Goal: Find specific page/section: Find specific page/section

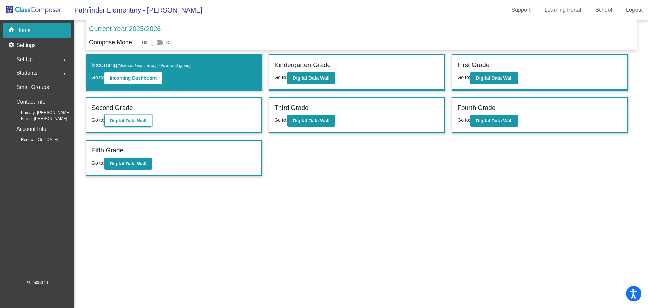
click at [116, 125] on button "Digital Data Wall" at bounding box center [128, 120] width 48 height 12
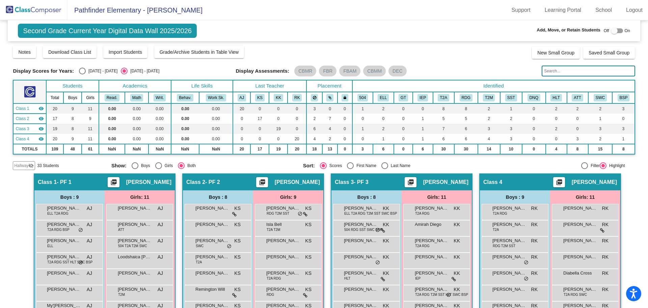
click at [586, 72] on input "text" at bounding box center [588, 70] width 93 height 11
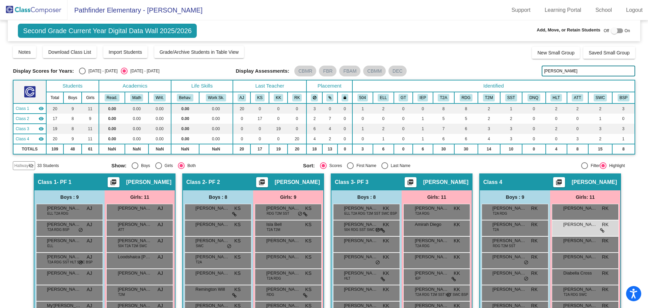
drag, startPoint x: 549, startPoint y: 75, endPoint x: 550, endPoint y: 71, distance: 4.1
click at [550, 71] on input "[PERSON_NAME]" at bounding box center [588, 70] width 93 height 11
click at [550, 72] on input "[PERSON_NAME]" at bounding box center [588, 70] width 93 height 11
click at [559, 72] on input "[PERSON_NAME]" at bounding box center [588, 70] width 93 height 11
type input "t"
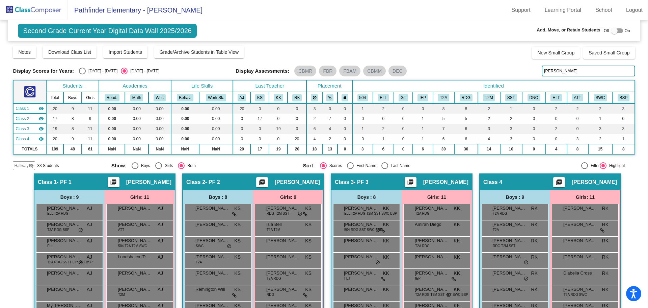
scroll to position [85, 0]
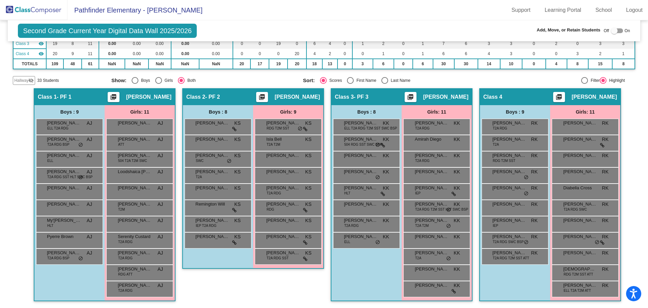
click at [22, 82] on span "Hallway" at bounding box center [21, 80] width 14 height 6
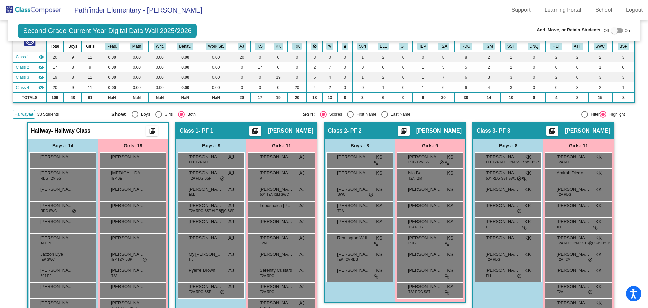
scroll to position [18, 0]
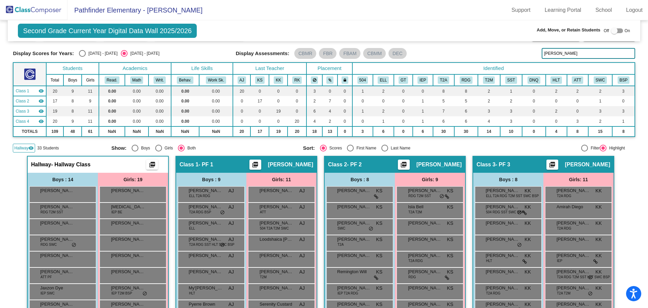
click at [591, 51] on input "[PERSON_NAME]" at bounding box center [588, 53] width 93 height 11
type input "w"
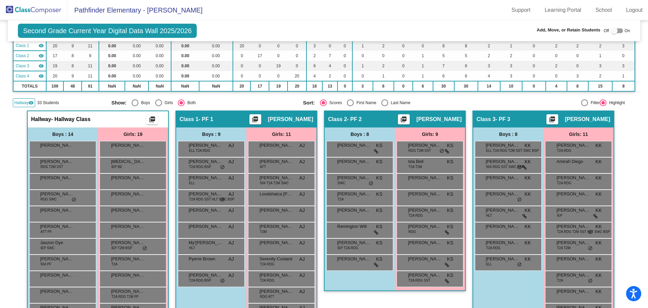
scroll to position [0, 0]
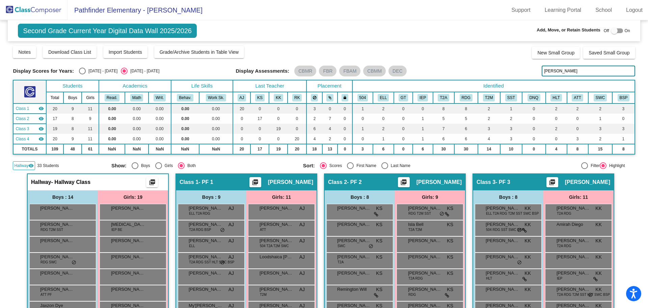
type input "[PERSON_NAME]"
click at [20, 10] on img at bounding box center [34, 10] width 68 height 20
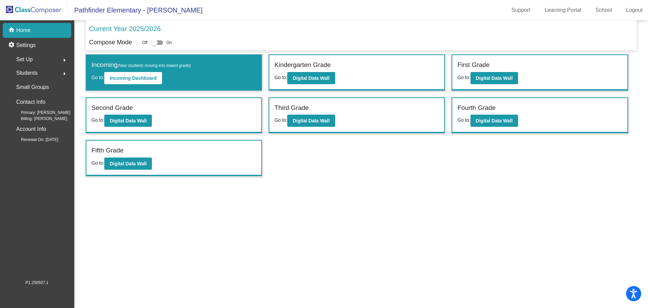
click at [39, 68] on div "Students arrow_right" at bounding box center [39, 73] width 64 height 14
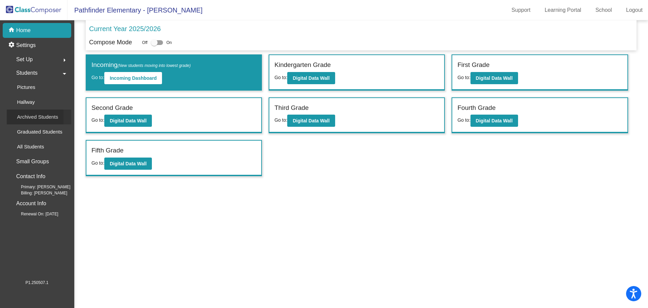
click at [35, 120] on p "Archived Students" at bounding box center [37, 117] width 41 height 8
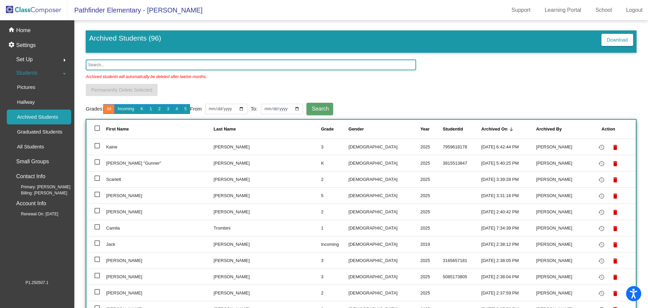
click at [112, 63] on input "text" at bounding box center [251, 64] width 331 height 11
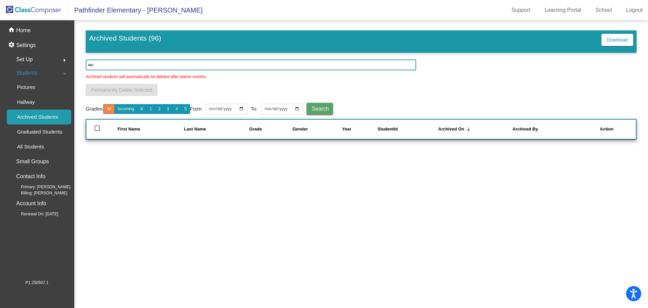
type input "w"
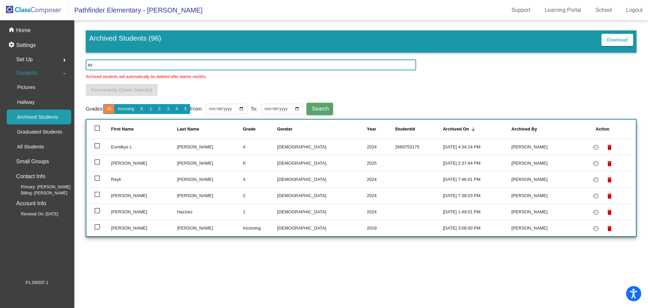
type input "e"
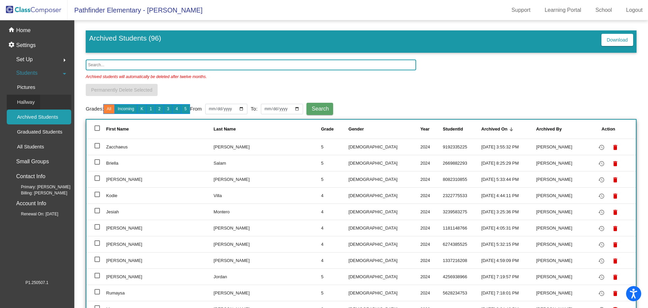
click at [44, 98] on link "Hallway" at bounding box center [39, 102] width 64 height 15
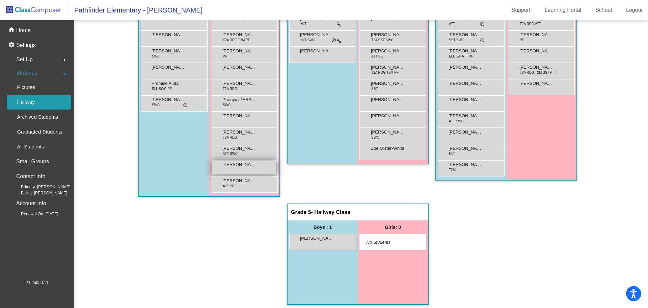
scroll to position [506, 0]
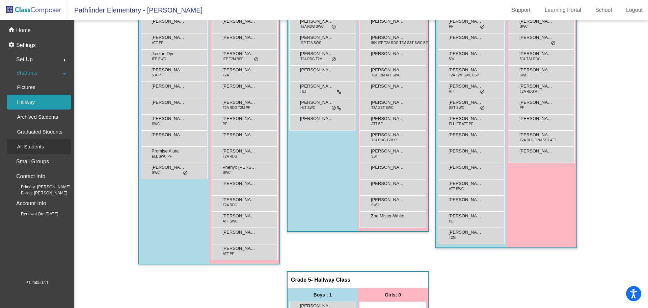
click at [26, 148] on p "All Students" at bounding box center [30, 146] width 27 height 8
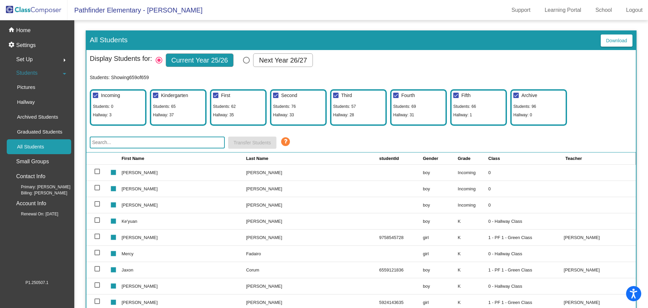
click at [159, 146] on input "text" at bounding box center [157, 142] width 135 height 12
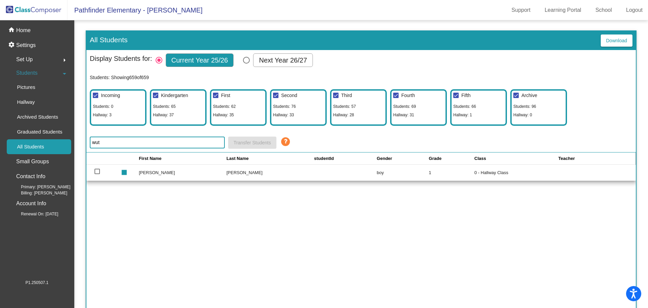
type input "wut"
click at [40, 7] on img at bounding box center [34, 10] width 68 height 20
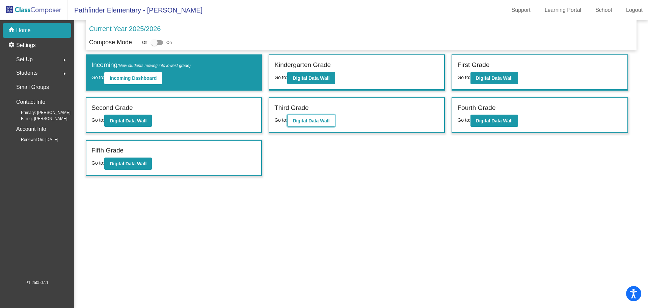
click at [302, 117] on button "Digital Data Wall" at bounding box center [311, 120] width 48 height 12
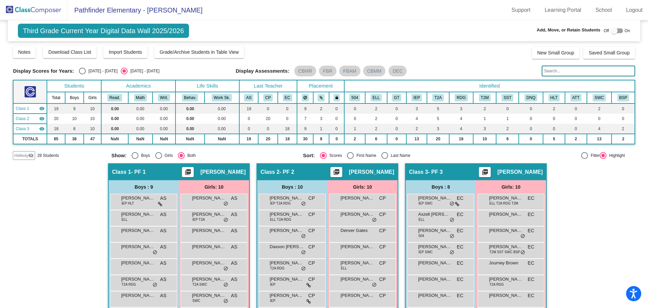
click at [569, 70] on input "text" at bounding box center [588, 70] width 93 height 11
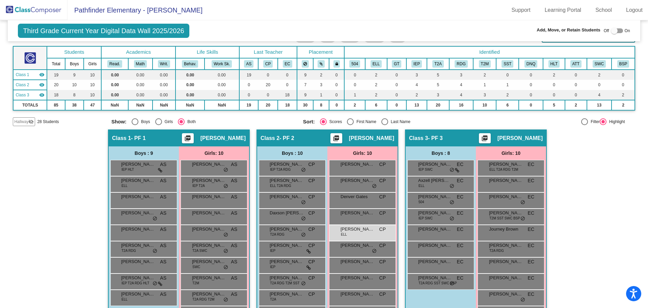
scroll to position [59, 0]
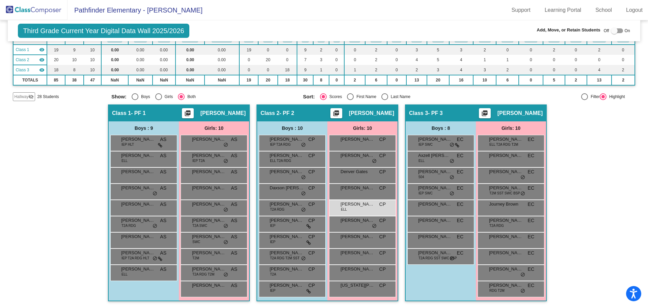
type input "ngu"
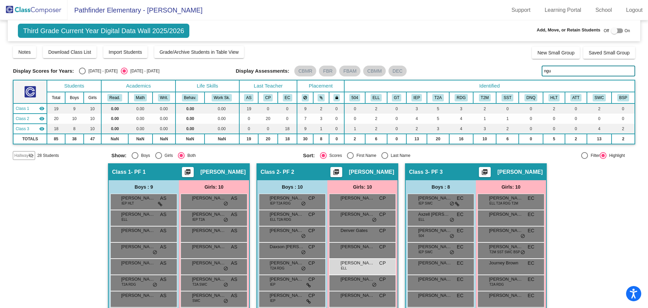
click at [27, 8] on img at bounding box center [34, 10] width 68 height 20
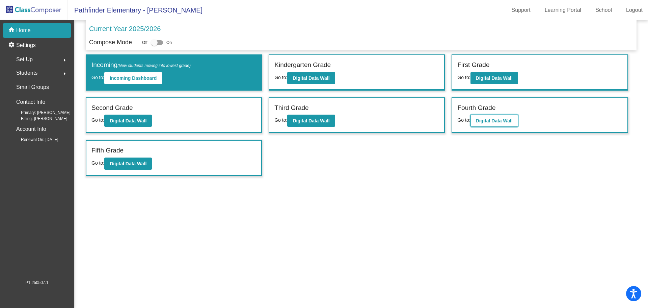
click at [506, 122] on b "Digital Data Wall" at bounding box center [494, 120] width 37 height 5
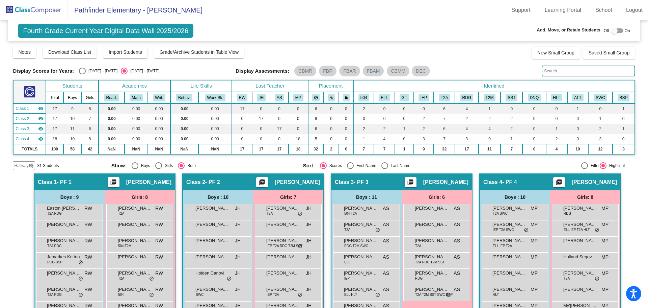
click at [560, 75] on input "text" at bounding box center [588, 70] width 93 height 11
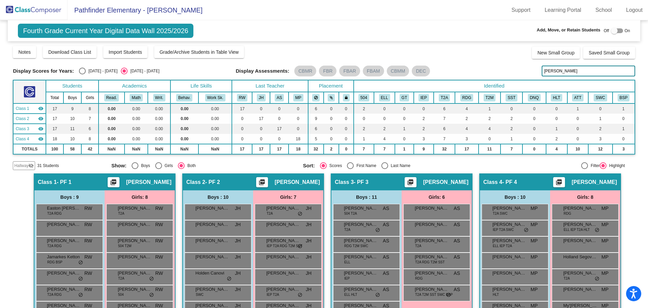
type input "[PERSON_NAME]"
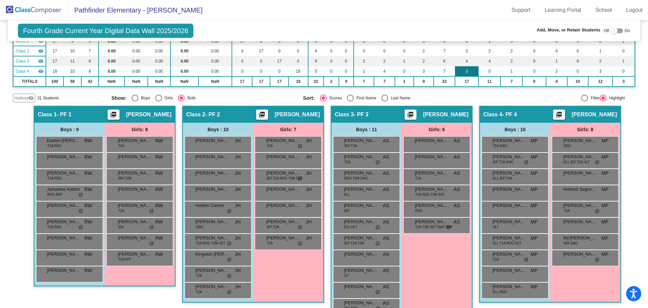
scroll to position [85, 0]
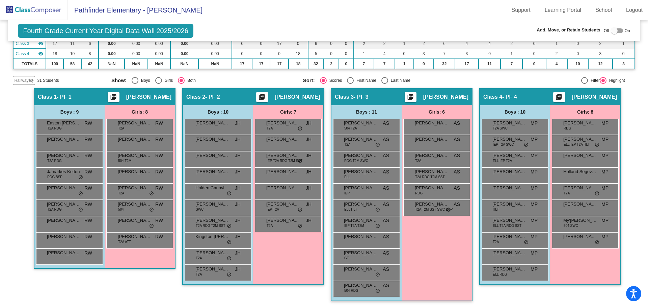
click at [25, 81] on span "Hallway" at bounding box center [21, 80] width 14 height 6
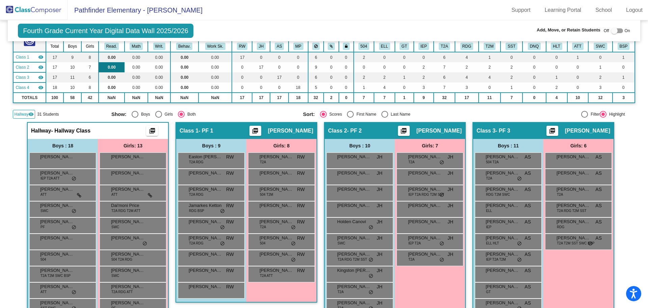
scroll to position [0, 0]
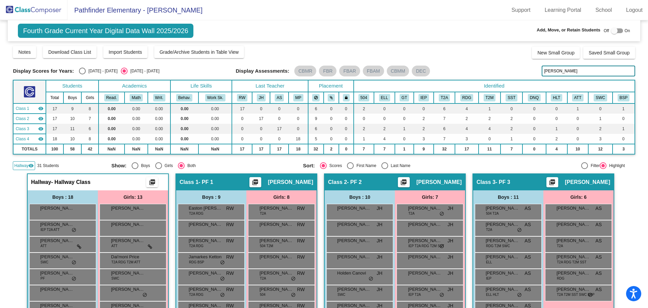
click at [28, 4] on img at bounding box center [34, 10] width 68 height 20
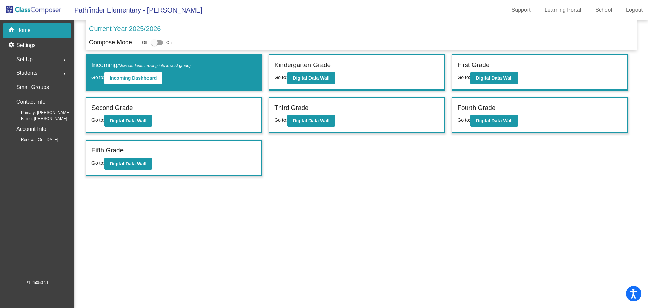
click at [26, 72] on span "Students" at bounding box center [26, 72] width 21 height 9
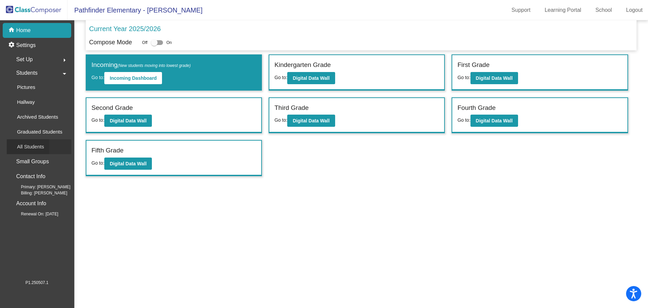
click at [38, 148] on p "All Students" at bounding box center [30, 146] width 27 height 8
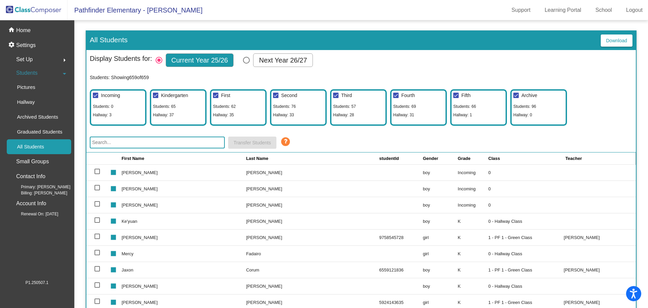
click at [151, 135] on div "Display Students for: Current Year 25/26 Next Year 26/27 Students: Showing 659 …" at bounding box center [361, 101] width 550 height 102
click at [151, 142] on input "text" at bounding box center [157, 142] width 135 height 12
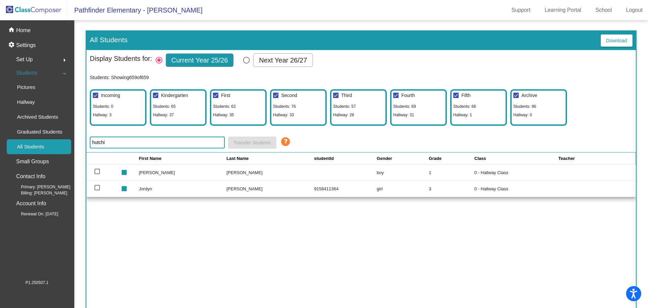
drag, startPoint x: 126, startPoint y: 141, endPoint x: 123, endPoint y: 125, distance: 16.6
click at [126, 141] on input "hutchi" at bounding box center [157, 142] width 135 height 12
type input "h"
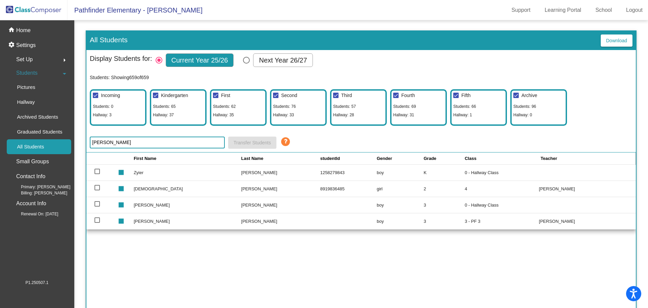
drag, startPoint x: 113, startPoint y: 145, endPoint x: 83, endPoint y: 139, distance: 31.4
click at [83, 139] on mat-sidenav-content "All Students Download Display Students for: Current Year 25/26 Next Year 26/27 …" at bounding box center [361, 163] width 574 height 287
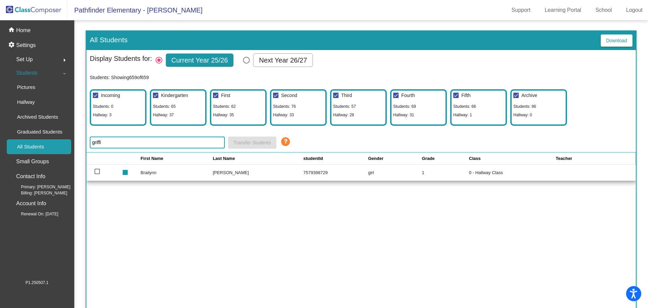
type input "griffi"
click at [28, 72] on span "Students" at bounding box center [26, 72] width 21 height 9
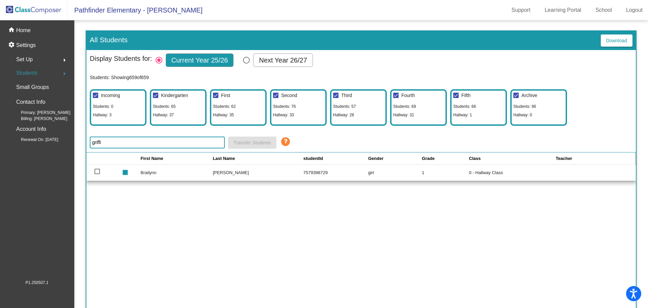
click at [32, 2] on img at bounding box center [34, 10] width 68 height 20
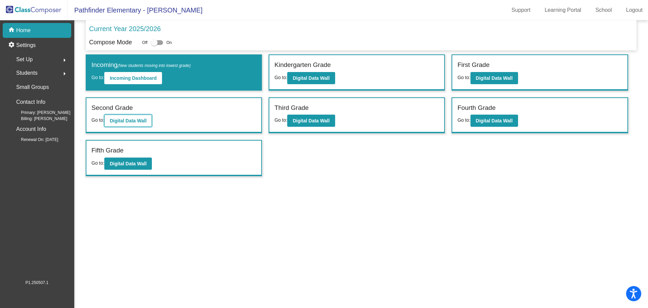
click at [129, 120] on b "Digital Data Wall" at bounding box center [128, 120] width 37 height 5
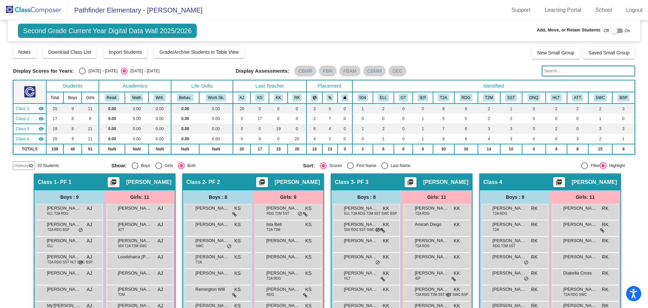
click at [553, 72] on input "text" at bounding box center [588, 70] width 93 height 11
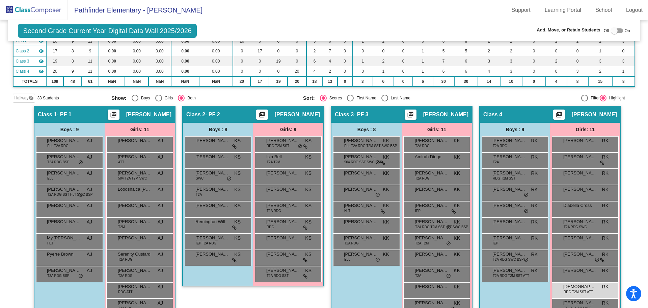
scroll to position [85, 0]
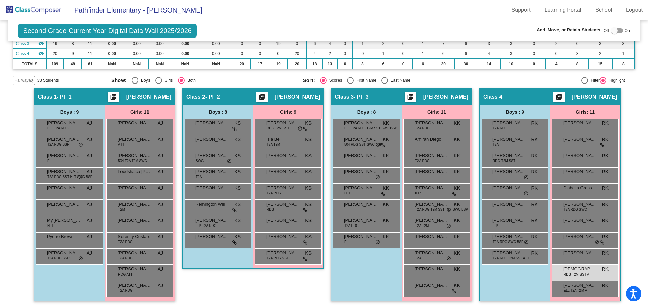
type input "[PERSON_NAME]"
click at [25, 10] on img at bounding box center [34, 10] width 68 height 20
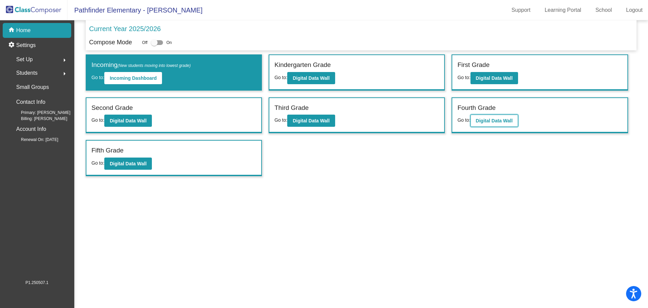
click at [481, 123] on b "Digital Data Wall" at bounding box center [494, 120] width 37 height 5
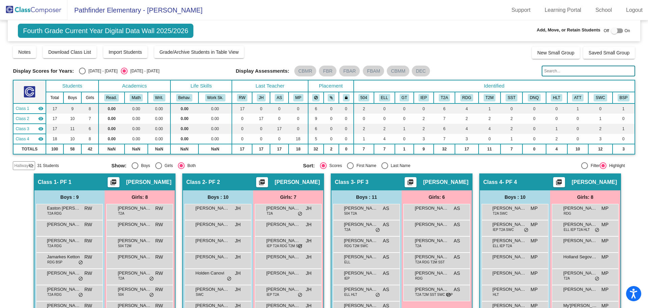
click at [544, 69] on input "text" at bounding box center [588, 70] width 93 height 11
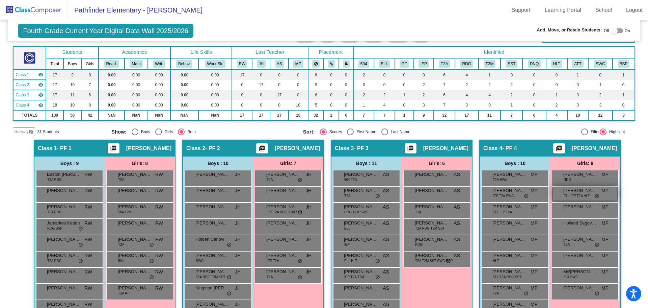
scroll to position [85, 0]
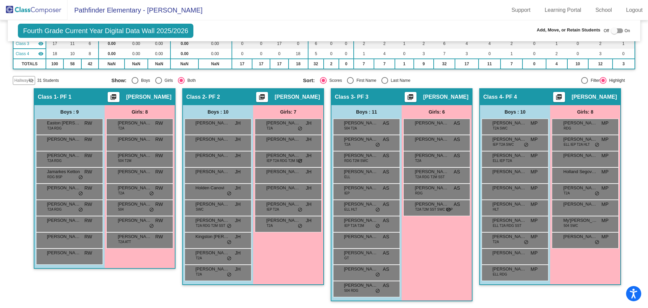
type input "[PERSON_NAME]"
click at [18, 79] on span "Hallway" at bounding box center [21, 80] width 14 height 6
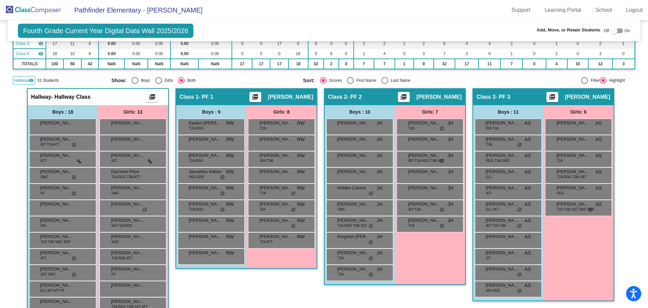
scroll to position [0, 0]
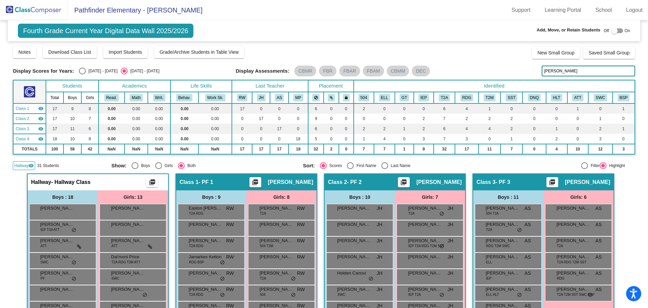
click at [29, 6] on img at bounding box center [34, 10] width 68 height 20
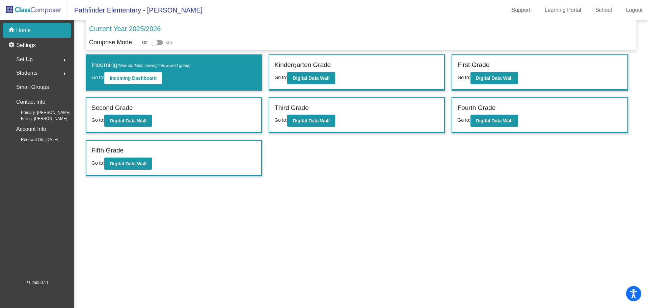
click at [30, 77] on span "Students" at bounding box center [26, 72] width 21 height 9
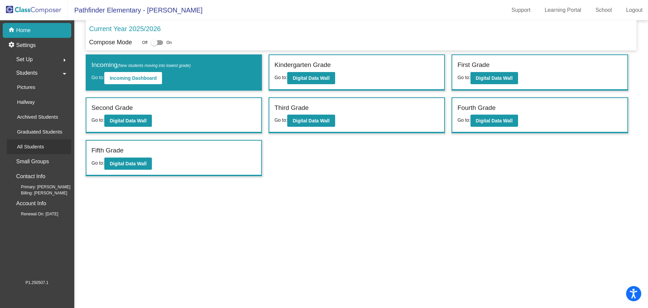
click at [31, 149] on p "All Students" at bounding box center [30, 146] width 27 height 8
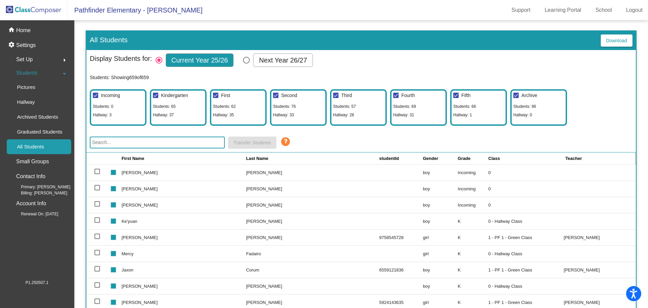
click at [122, 142] on input "text" at bounding box center [157, 142] width 135 height 12
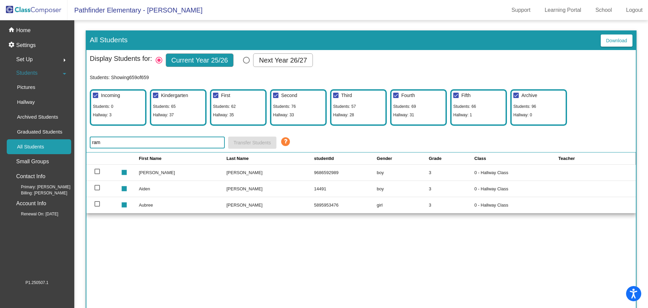
type input "ram"
click at [46, 9] on img at bounding box center [34, 10] width 68 height 20
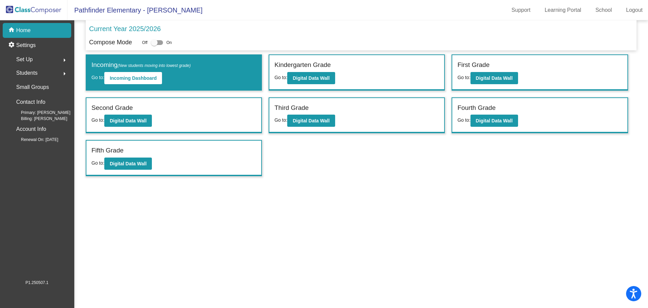
click at [25, 75] on span "Students" at bounding box center [26, 72] width 21 height 9
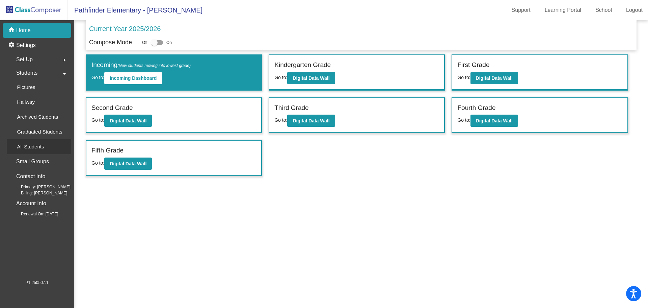
click at [32, 144] on p "All Students" at bounding box center [30, 146] width 27 height 8
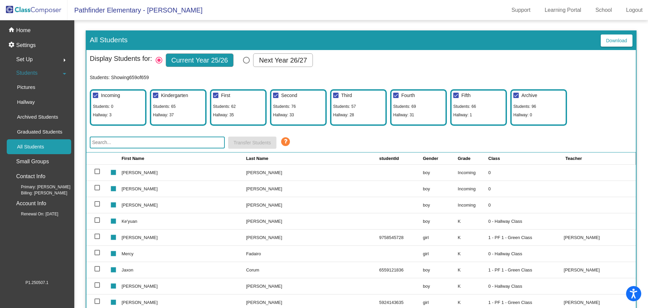
click at [163, 145] on input "text" at bounding box center [157, 142] width 135 height 12
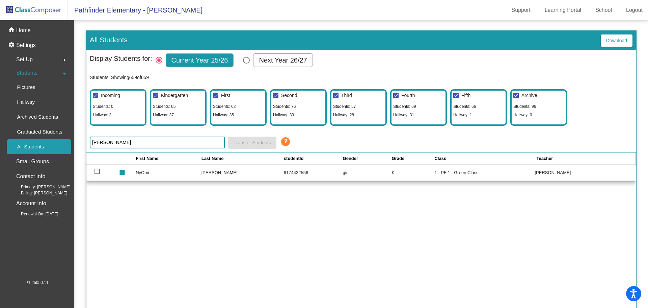
click at [116, 143] on input "[PERSON_NAME]" at bounding box center [157, 142] width 135 height 12
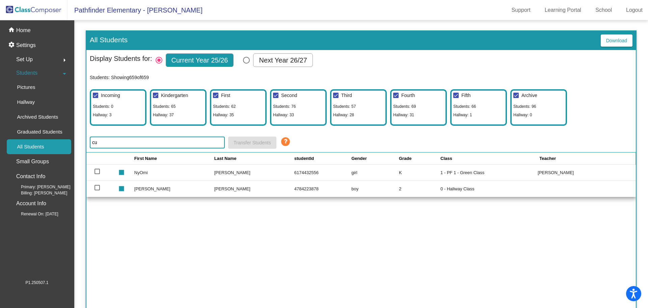
type input "c"
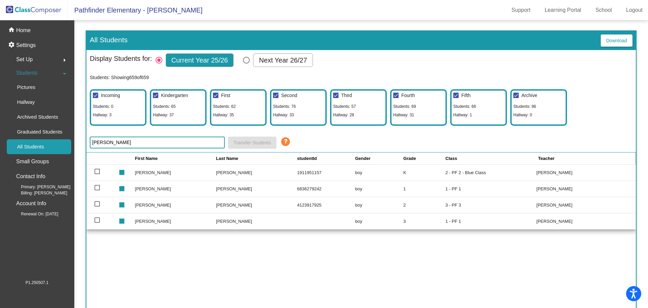
click at [204, 141] on input "[PERSON_NAME]" at bounding box center [157, 142] width 135 height 12
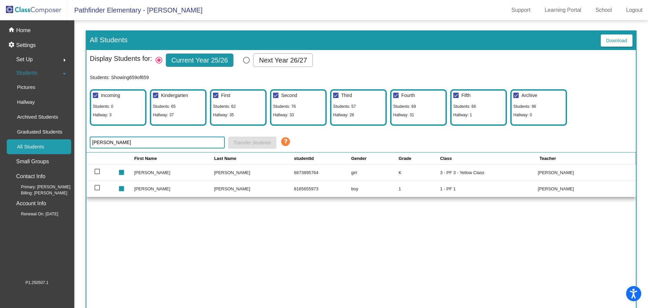
click at [119, 136] on input "[PERSON_NAME]" at bounding box center [157, 142] width 135 height 12
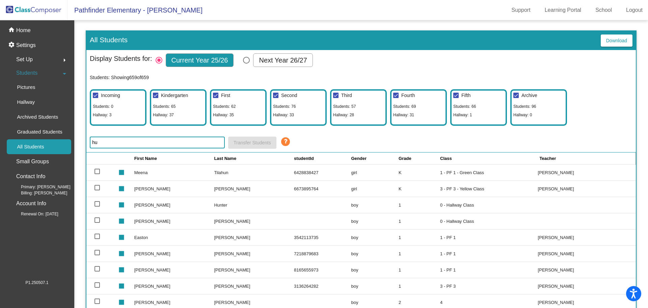
type input "h"
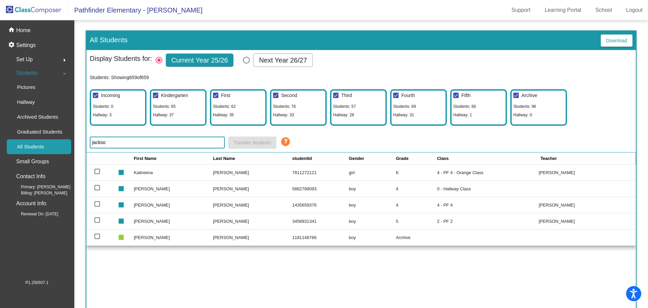
click at [129, 142] on input "jackso" at bounding box center [157, 142] width 135 height 12
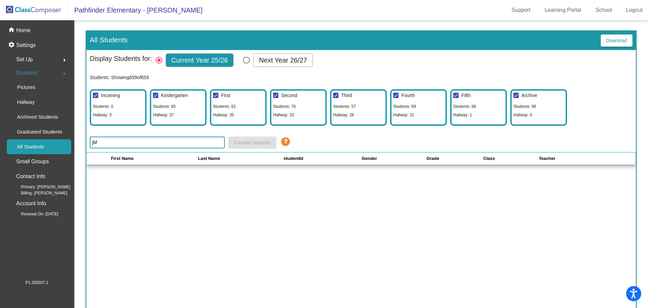
type input "j"
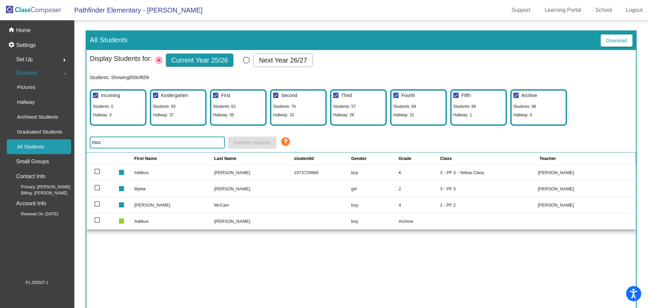
click at [128, 145] on input "mcc" at bounding box center [157, 142] width 135 height 12
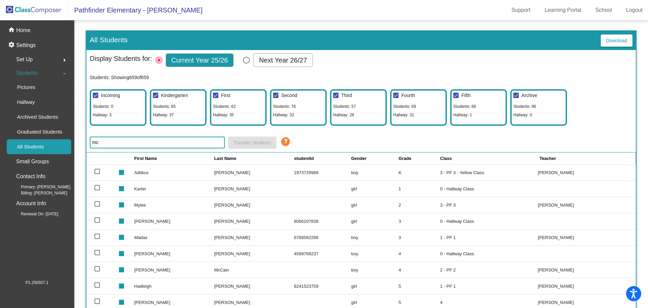
type input "m"
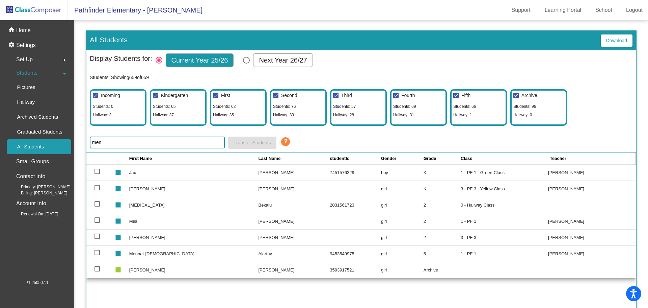
click at [121, 146] on input "men" at bounding box center [157, 142] width 135 height 12
type input "m"
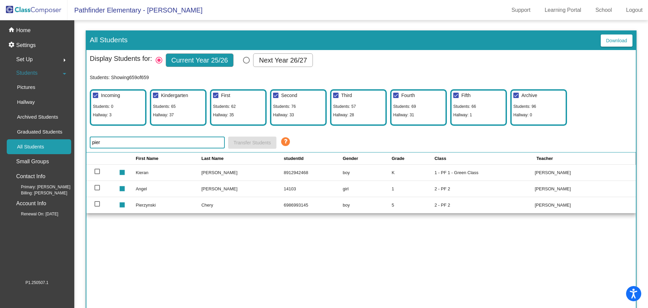
click at [102, 147] on input "pier" at bounding box center [157, 142] width 135 height 12
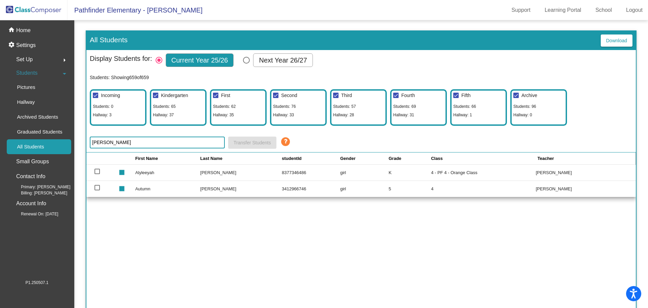
click at [105, 142] on input "[PERSON_NAME]" at bounding box center [157, 142] width 135 height 12
type input "p"
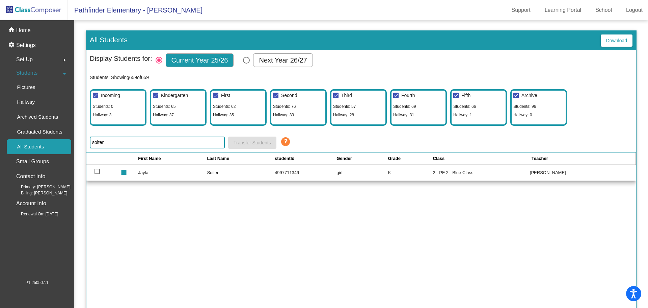
drag, startPoint x: 118, startPoint y: 146, endPoint x: 112, endPoint y: 145, distance: 5.6
click at [118, 146] on input "soiter" at bounding box center [157, 142] width 135 height 12
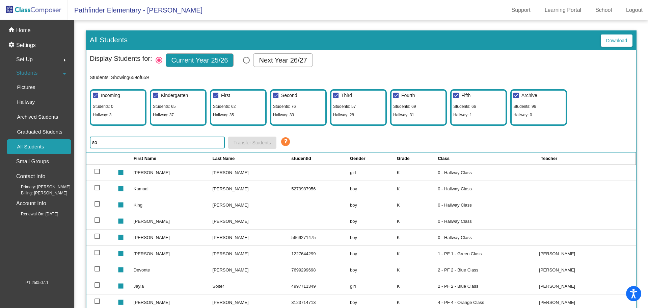
type input "s"
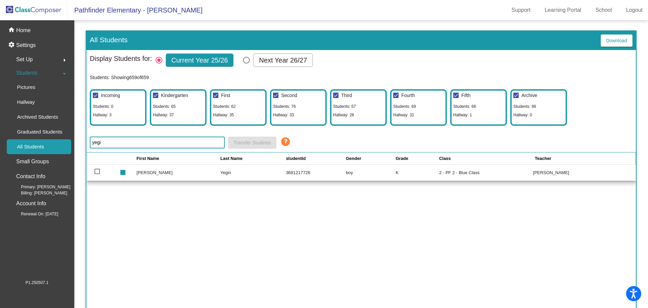
type input "yegi"
